Goal: Check status: Check status

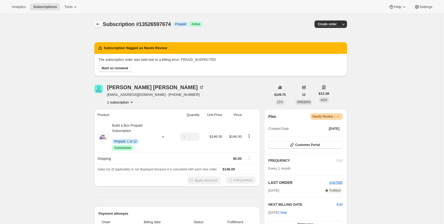
click at [100, 23] on icon "Subscriptions" at bounding box center [97, 24] width 5 height 5
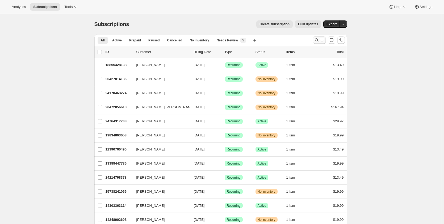
click at [322, 38] on icon "Search and filter results" at bounding box center [321, 39] width 5 height 5
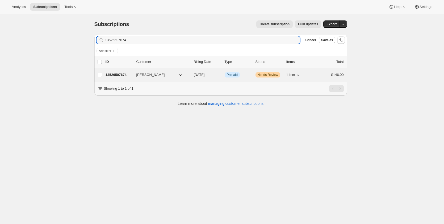
type input "13526597674"
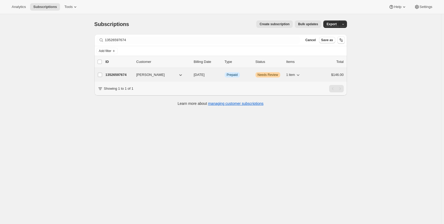
click at [123, 75] on p "13526597674" at bounding box center [119, 74] width 27 height 5
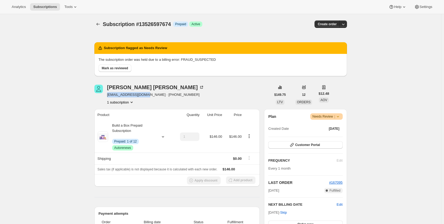
drag, startPoint x: 148, startPoint y: 96, endPoint x: 107, endPoint y: 97, distance: 41.2
click at [107, 97] on div "[PERSON_NAME] [EMAIL_ADDRESS][DOMAIN_NAME] · [PHONE_NUMBER] 1 subscription" at bounding box center [182, 95] width 177 height 20
copy span "[EMAIL_ADDRESS][DOMAIN_NAME]"
drag, startPoint x: 172, startPoint y: 47, endPoint x: 110, endPoint y: 45, distance: 62.5
click at [110, 45] on div "Subscription flagged as Needs Review" at bounding box center [220, 48] width 253 height 12
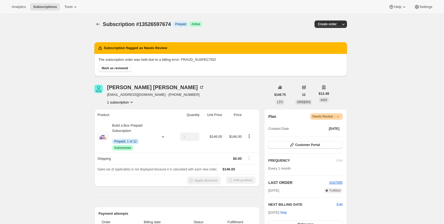
click at [107, 45] on div "Subscription flagged as Needs Review" at bounding box center [220, 48] width 253 height 12
drag, startPoint x: 106, startPoint y: 47, endPoint x: 140, endPoint y: 48, distance: 33.8
click at [140, 48] on h2 "Subscription flagged as Needs Review" at bounding box center [135, 47] width 63 height 5
drag, startPoint x: 140, startPoint y: 48, endPoint x: 105, endPoint y: 48, distance: 34.8
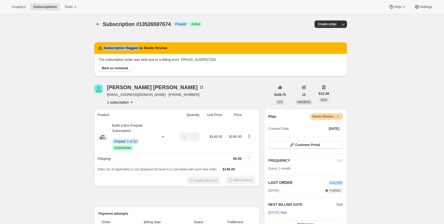
click at [105, 48] on div "Subscription flagged as Needs Review" at bounding box center [133, 47] width 70 height 5
copy h2 "Subscription flagged"
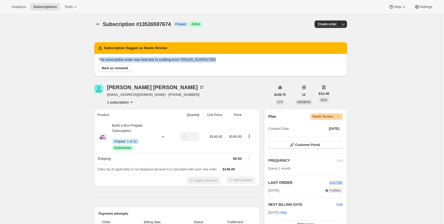
drag, startPoint x: 101, startPoint y: 59, endPoint x: 213, endPoint y: 59, distance: 112.2
click at [213, 59] on p "The subscription order was held due to a billing error: FRAUD_SUSPECTED" at bounding box center [221, 59] width 244 height 5
copy p "he subscription order was held due to a billing error: FRAUD_SUSPECTED"
click at [144, 62] on p "The subscription order was held due to a billing error: FRAUD_SUSPECTED" at bounding box center [221, 59] width 244 height 5
drag, startPoint x: 107, startPoint y: 60, endPoint x: 181, endPoint y: 62, distance: 73.9
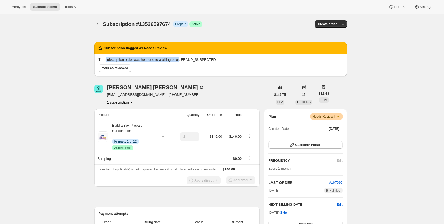
click at [181, 62] on p "The subscription order was held due to a billing error: FRAUD_SUSPECTED" at bounding box center [221, 59] width 244 height 5
copy p "subscription order was held due to a billing error"
